Goal: Transaction & Acquisition: Purchase product/service

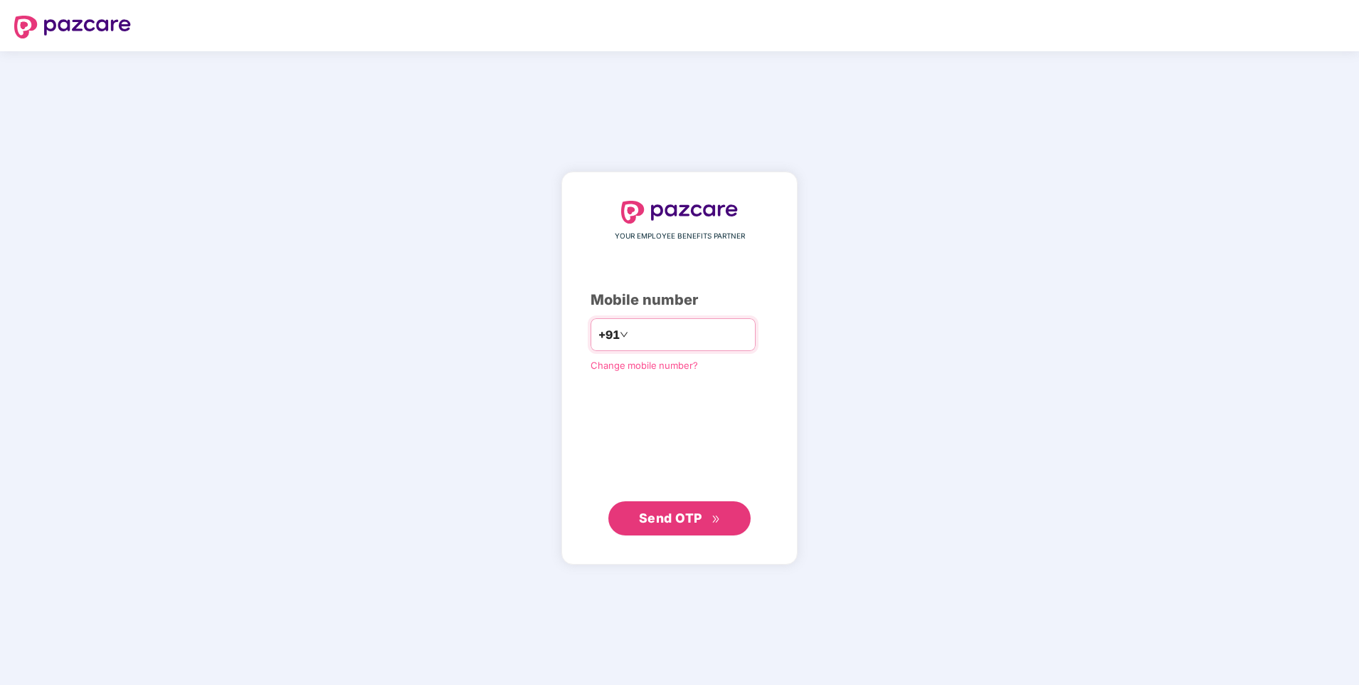
click at [681, 329] on input "number" at bounding box center [689, 334] width 117 height 23
type input "**********"
click at [653, 520] on span "Send OTP" at bounding box center [670, 517] width 63 height 15
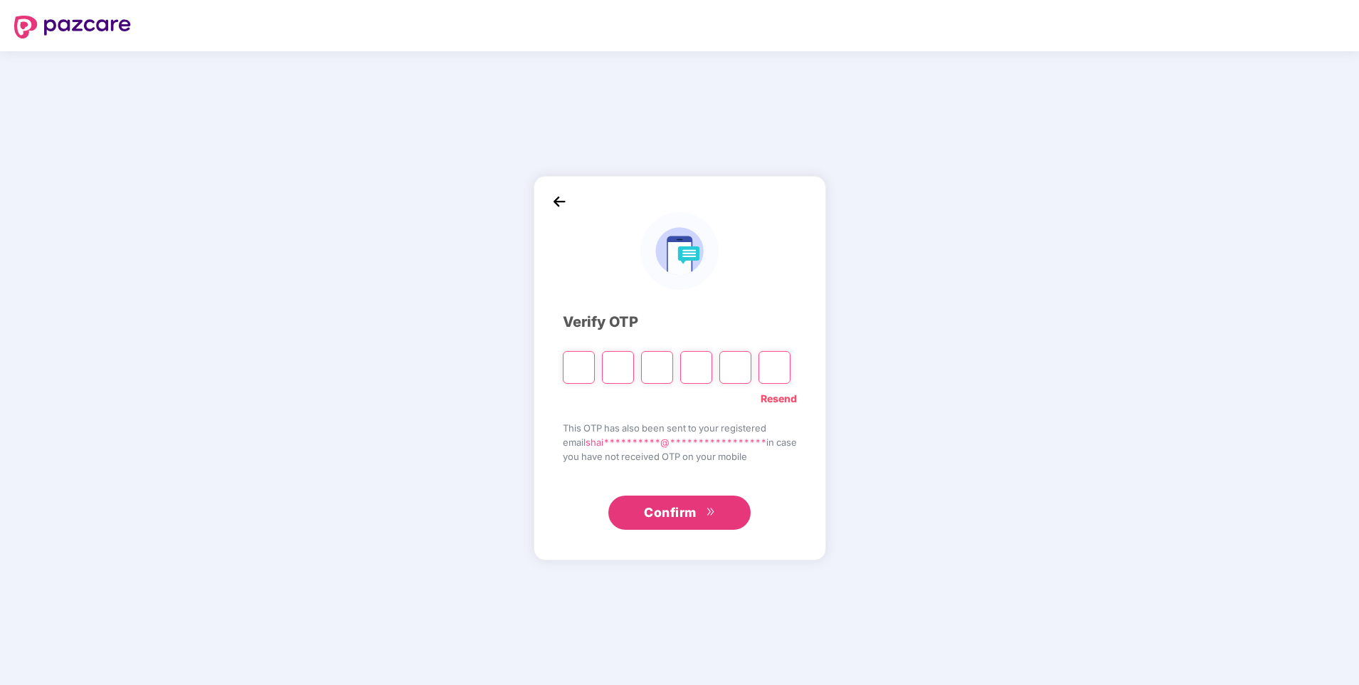
type input "*"
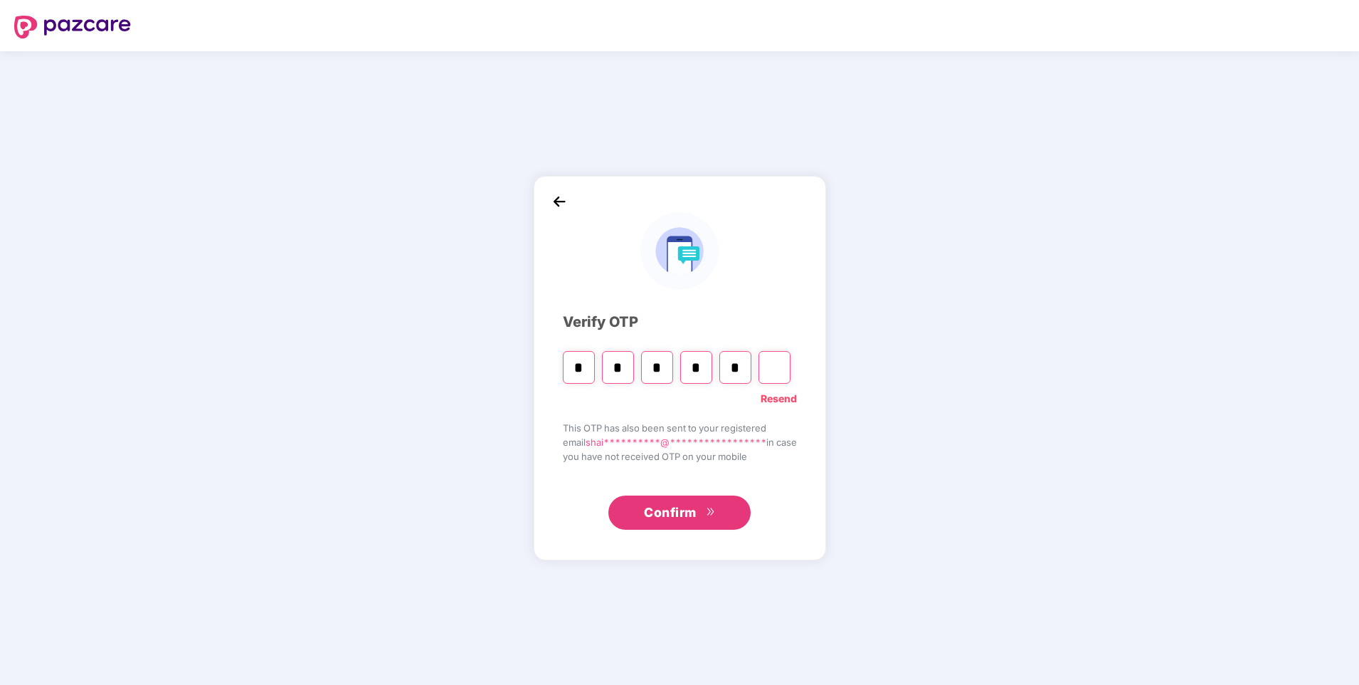
type input "*"
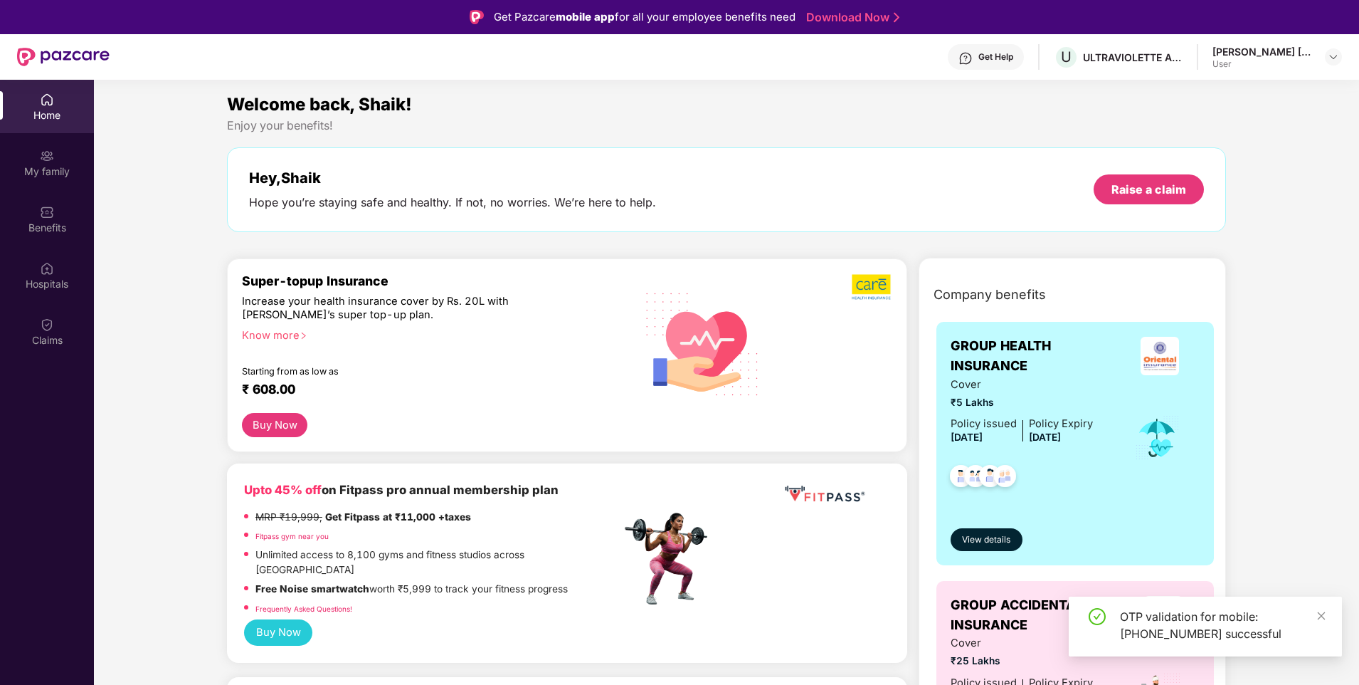
click at [47, 102] on img at bounding box center [47, 100] width 14 height 14
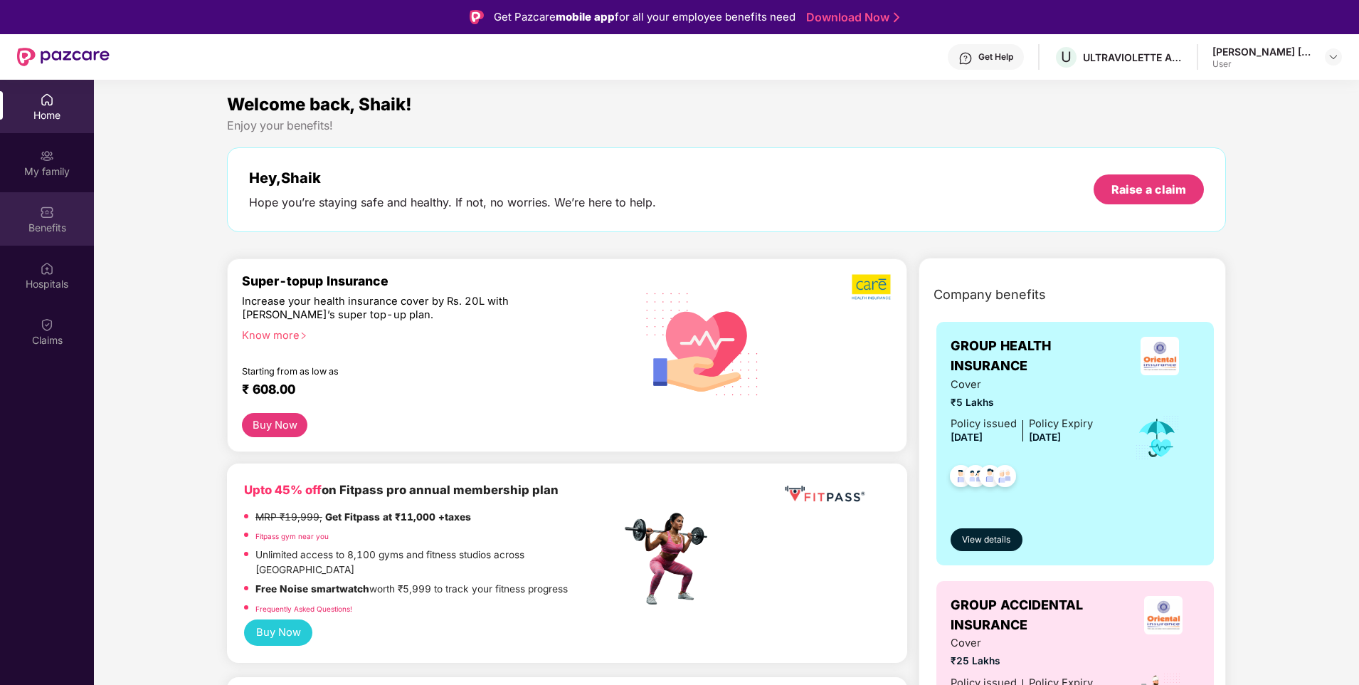
click at [37, 217] on div "Benefits" at bounding box center [47, 218] width 94 height 53
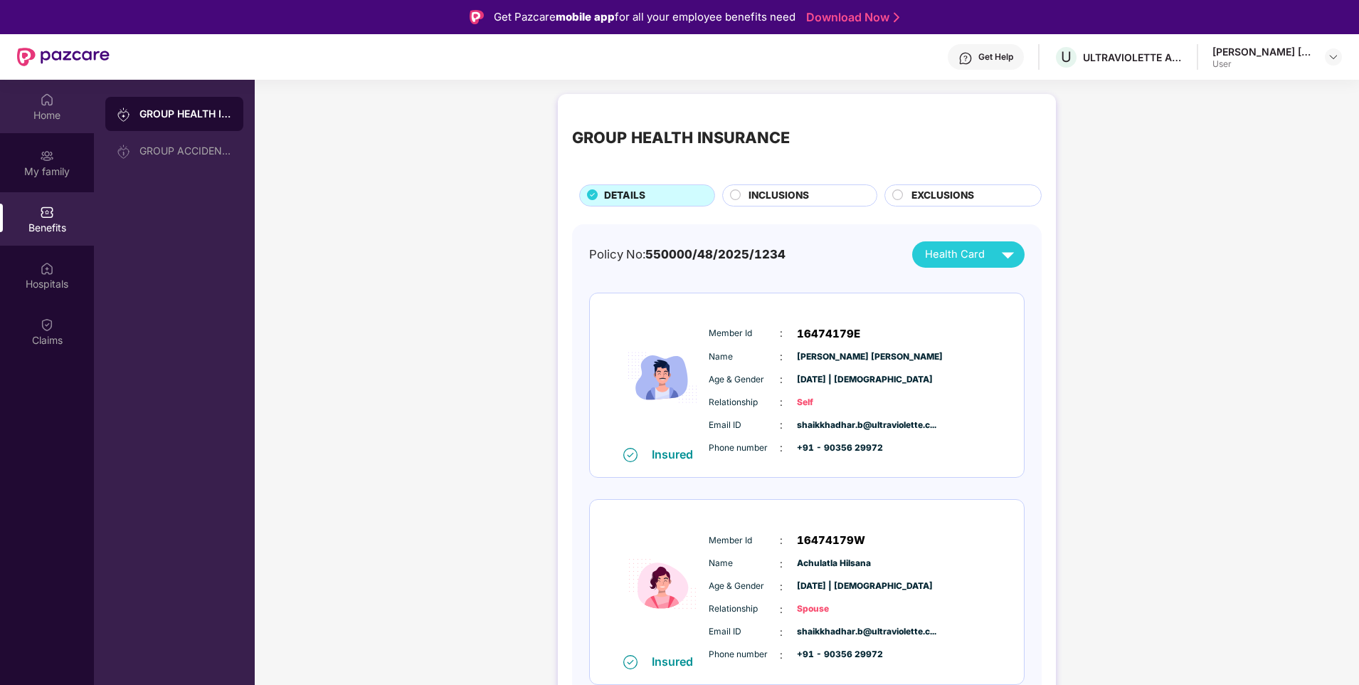
click at [64, 114] on div "Home" at bounding box center [47, 115] width 94 height 14
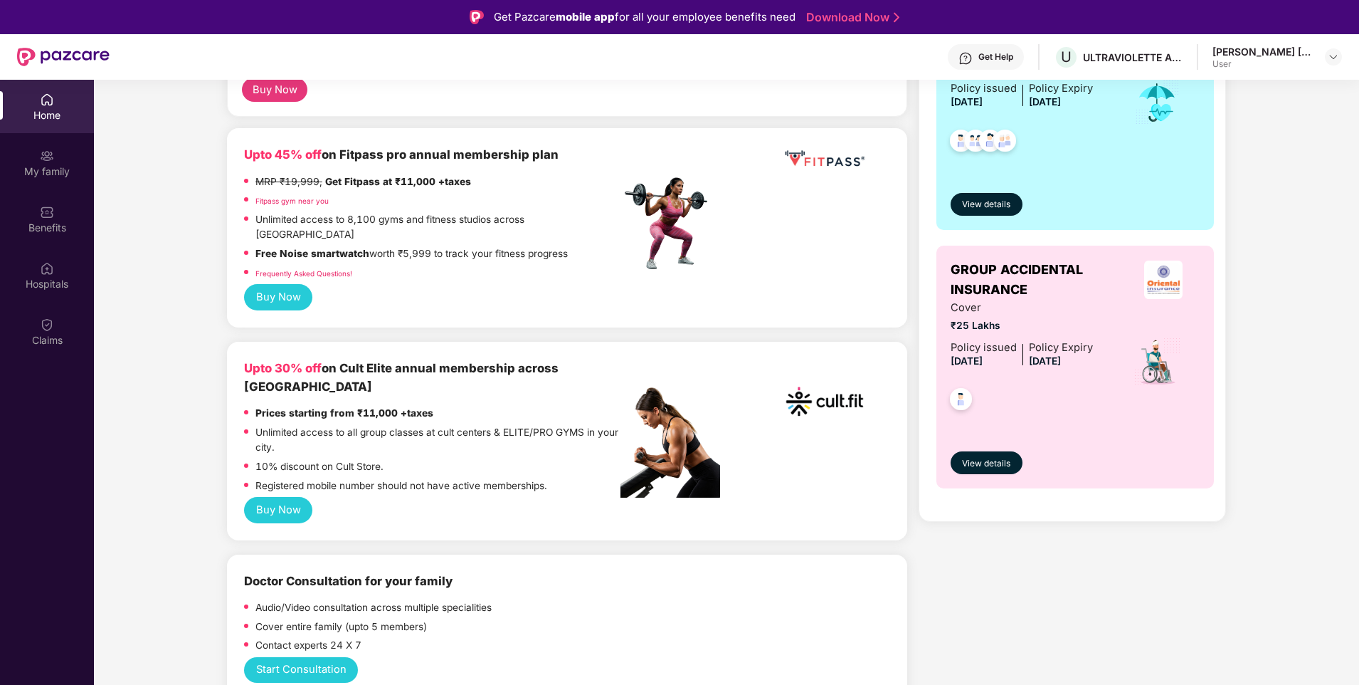
scroll to position [356, 0]
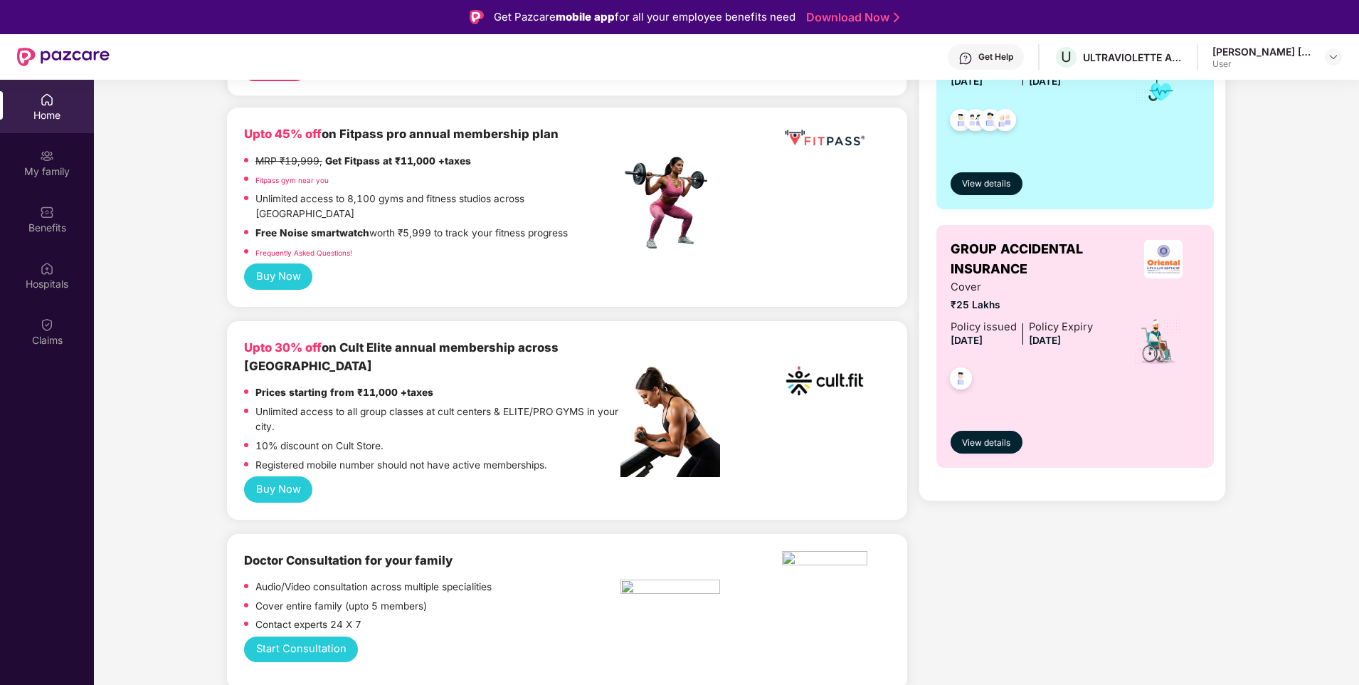
click at [288, 476] on button "Buy Now" at bounding box center [278, 489] width 68 height 26
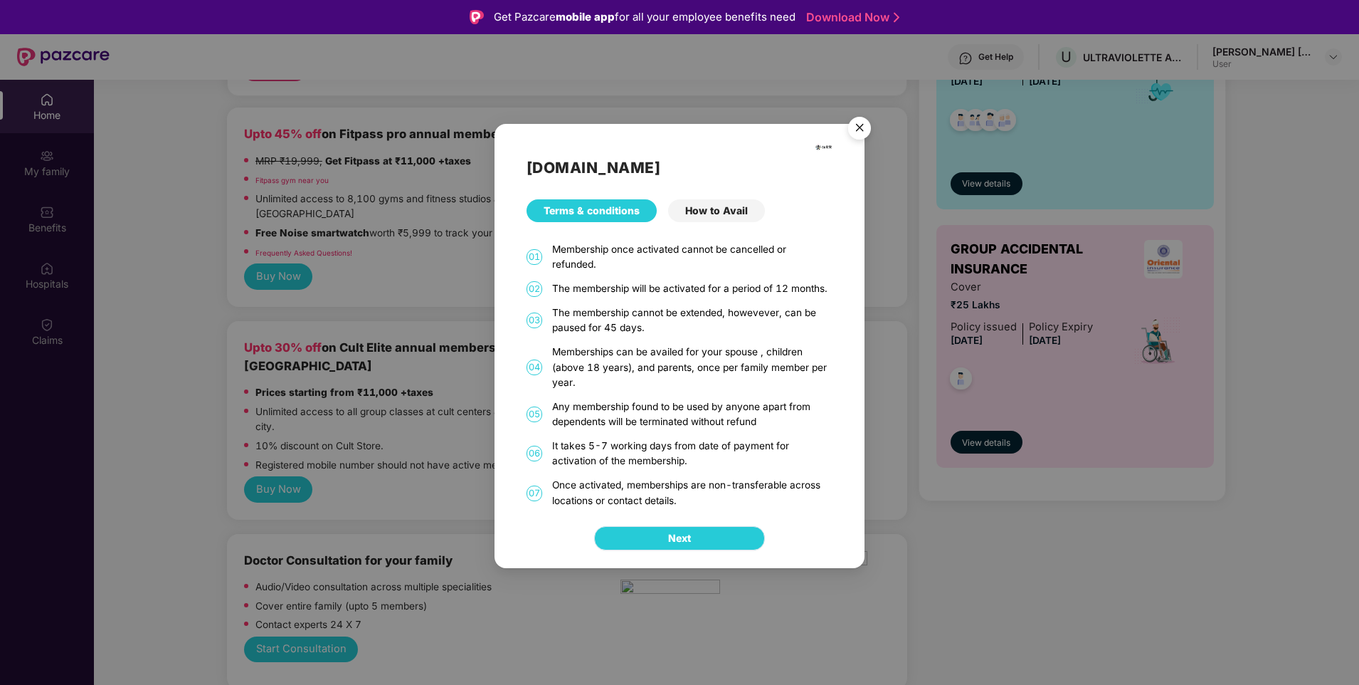
click at [661, 540] on button "Next" at bounding box center [679, 538] width 171 height 24
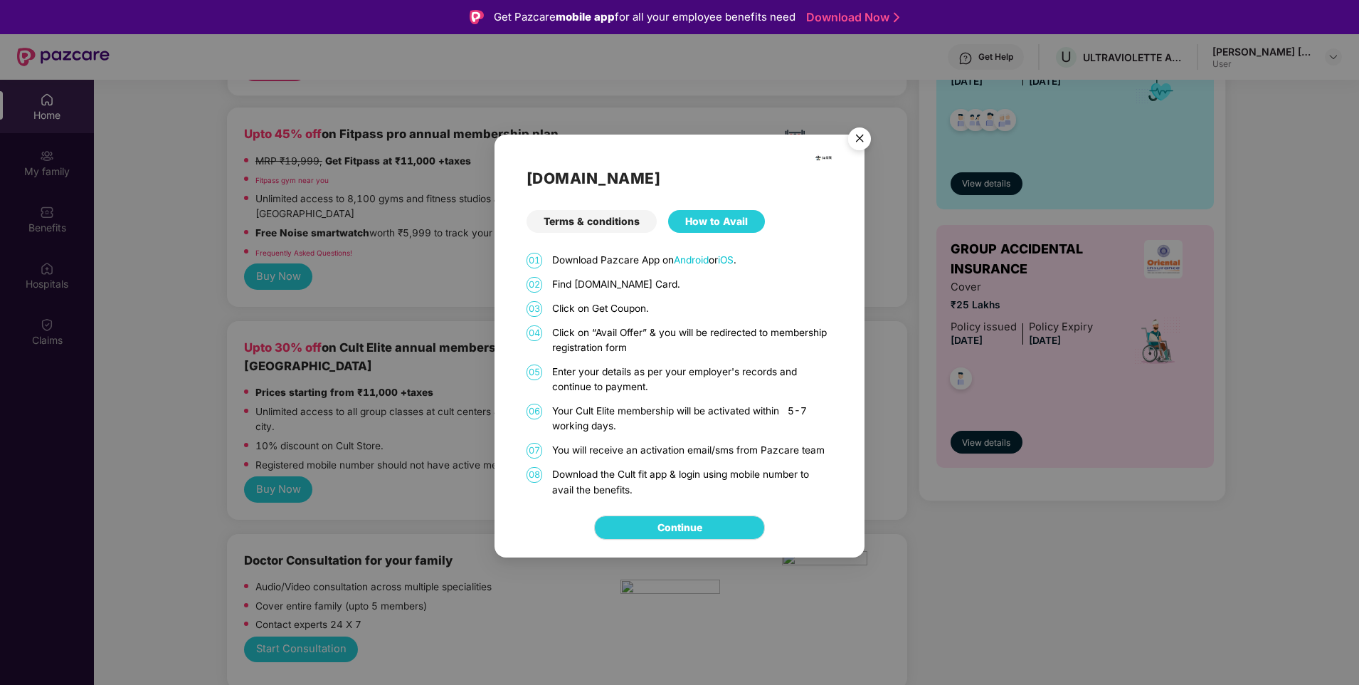
click at [694, 225] on div "How to Avail" at bounding box center [716, 221] width 97 height 23
click at [593, 221] on div "Terms & conditions" at bounding box center [592, 221] width 130 height 23
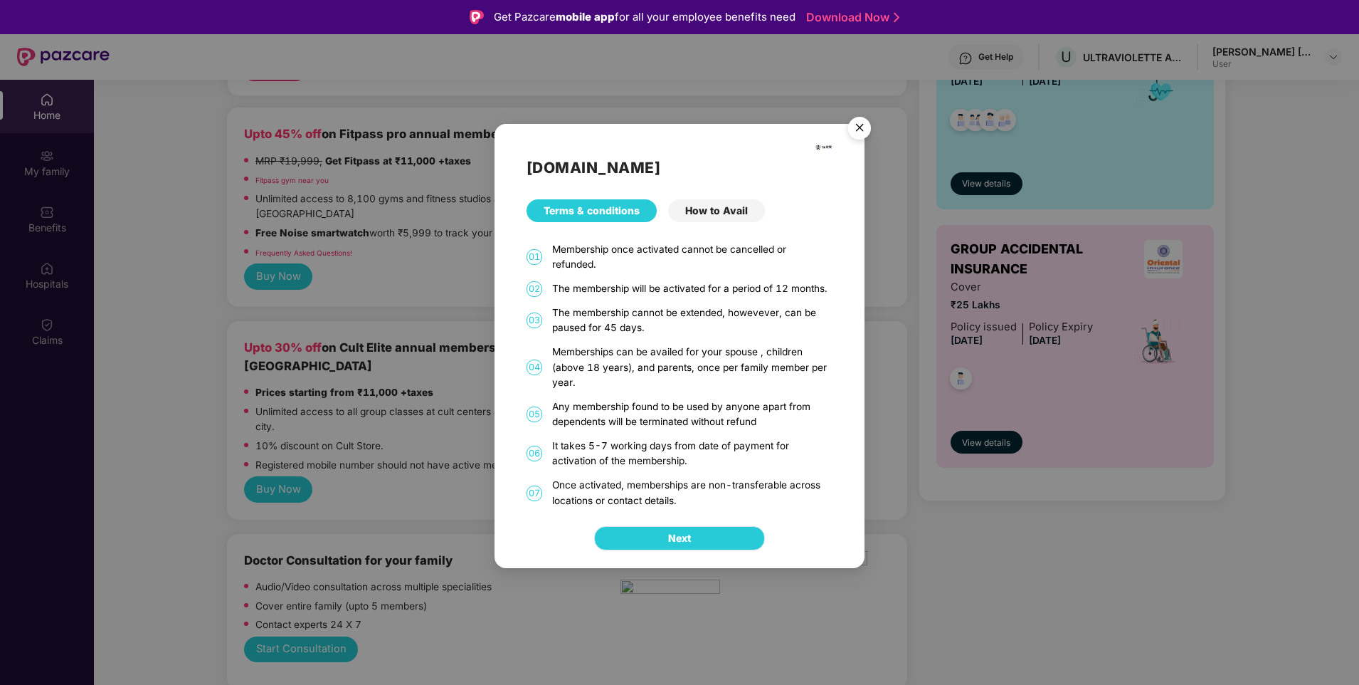
click at [686, 540] on span "Next" at bounding box center [679, 538] width 23 height 16
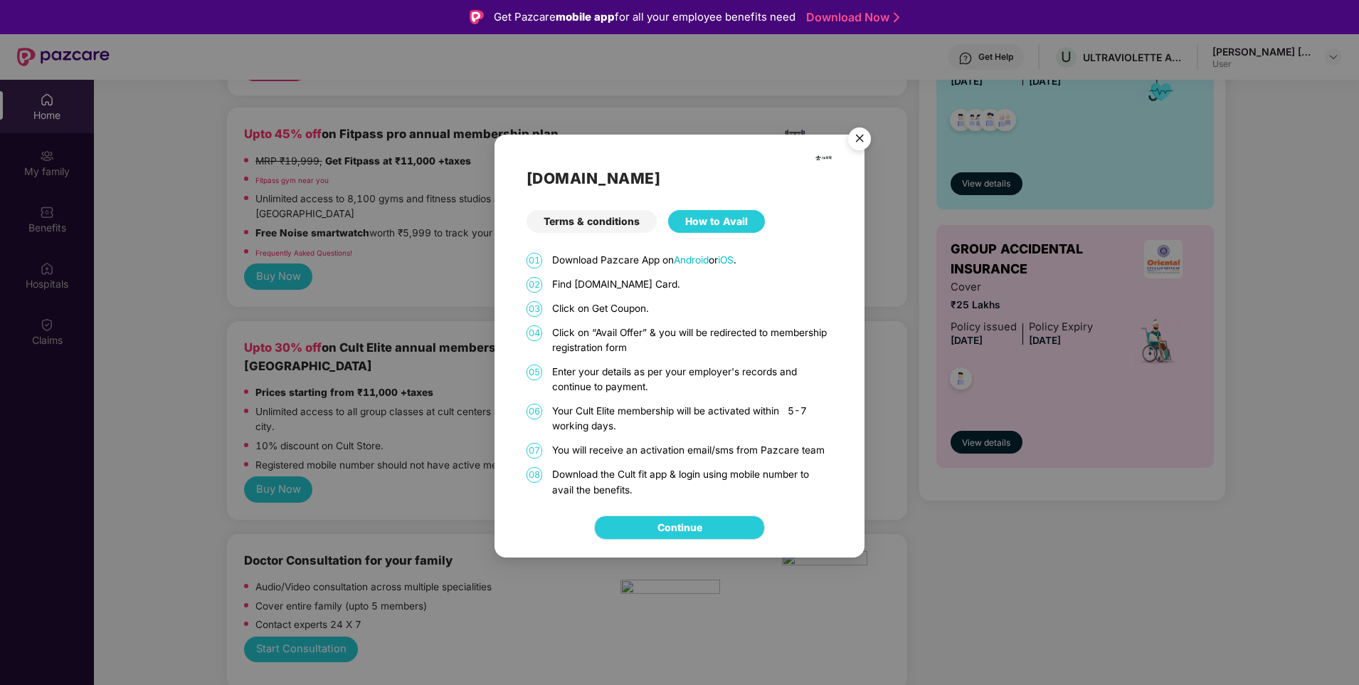
click at [690, 528] on link "Continue" at bounding box center [680, 528] width 45 height 16
click at [865, 140] on img "Close" at bounding box center [860, 141] width 40 height 40
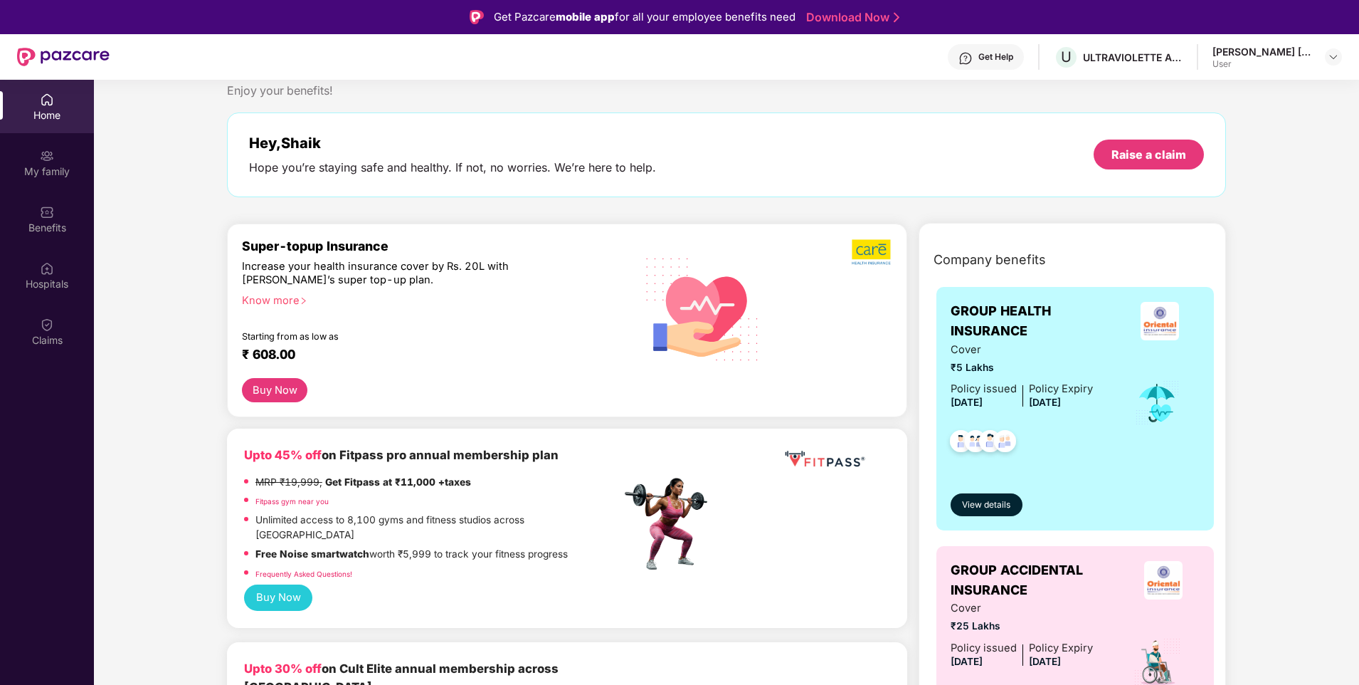
scroll to position [0, 0]
